Goal: Navigation & Orientation: Find specific page/section

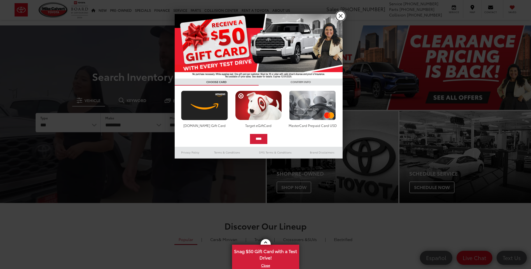
click at [342, 14] on link "X" at bounding box center [341, 16] width 10 height 10
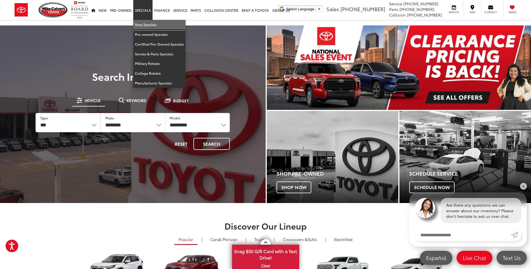
click at [148, 24] on link "New Specials" at bounding box center [159, 25] width 52 height 10
